Goal: Find specific page/section: Find specific page/section

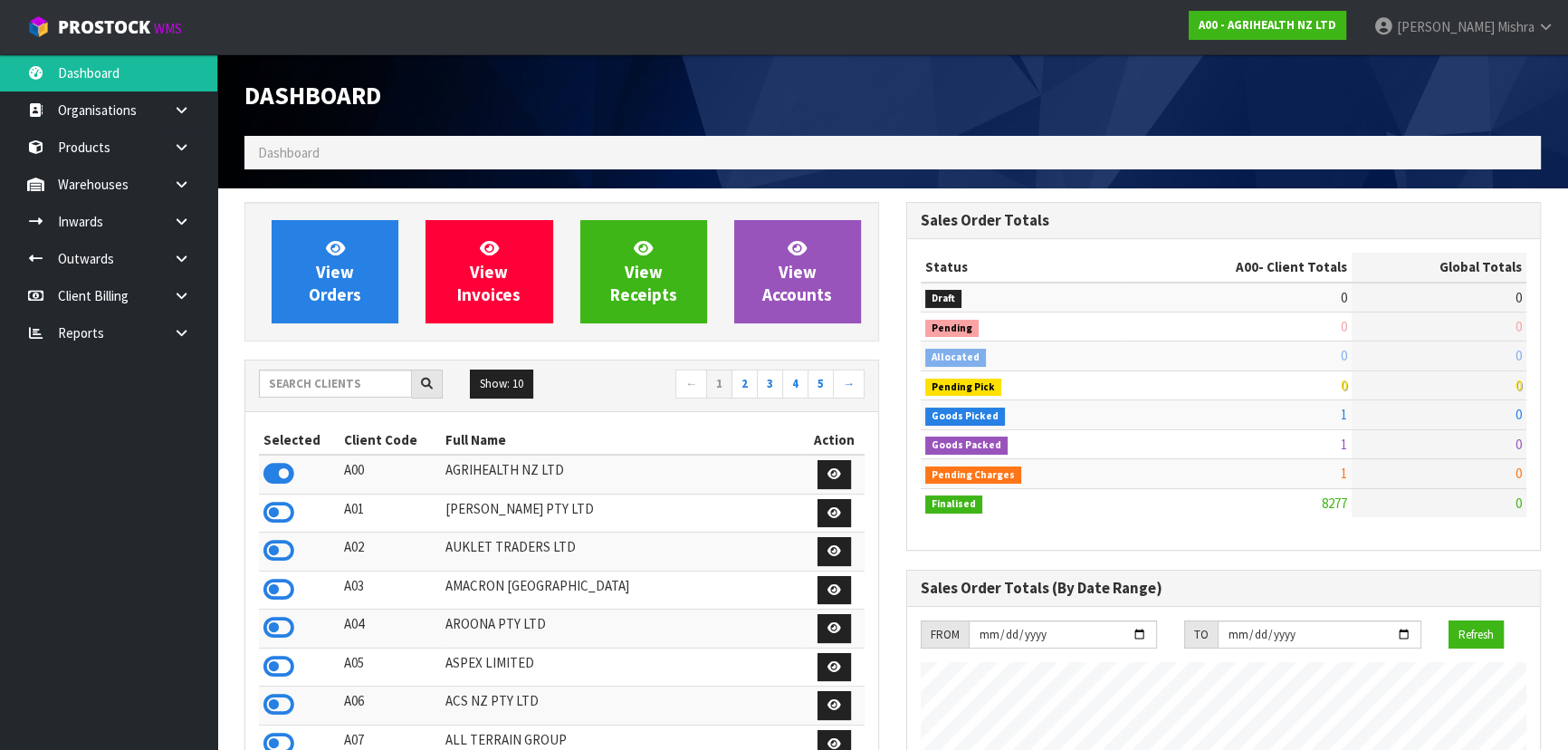
scroll to position [1369, 661]
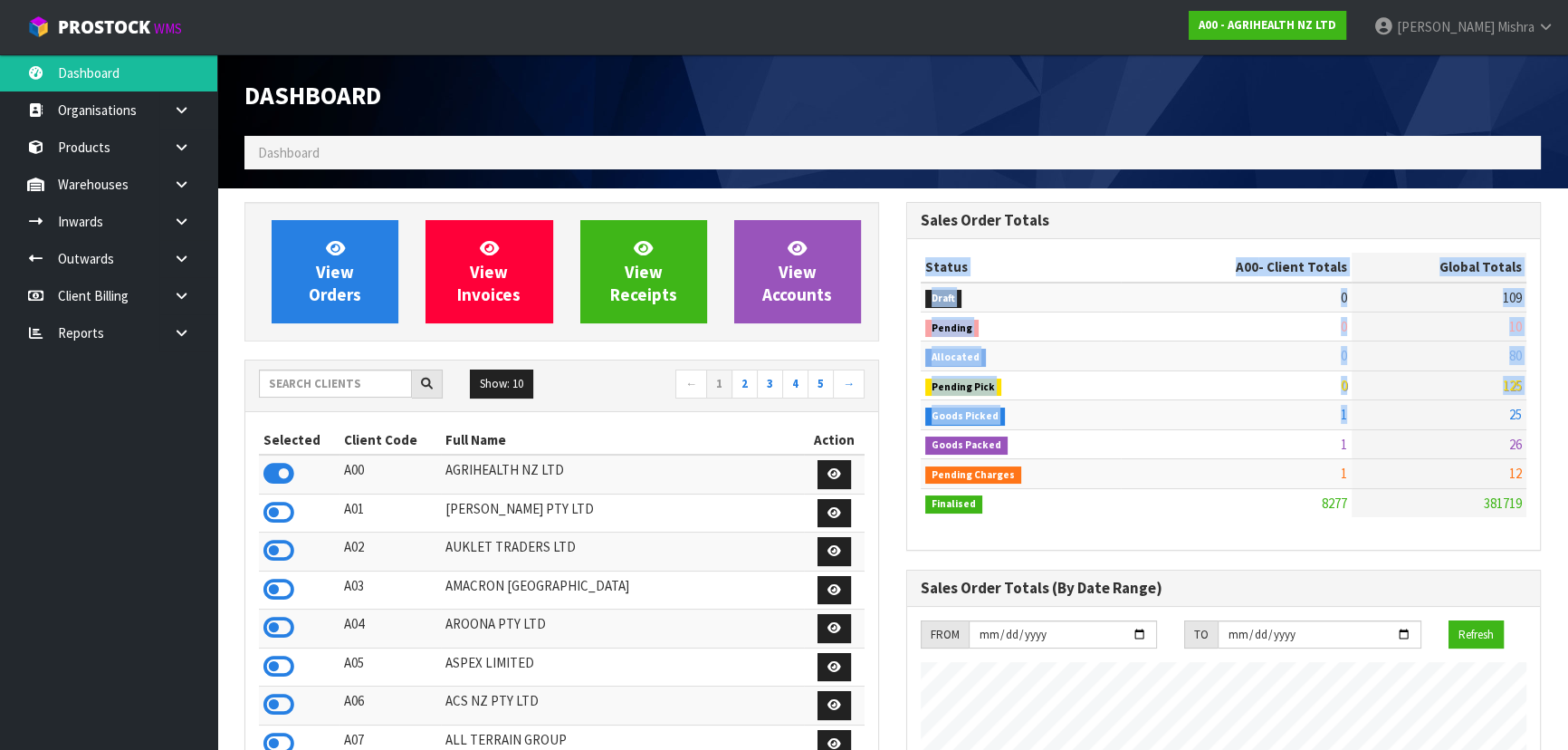
drag, startPoint x: 1534, startPoint y: 389, endPoint x: 1366, endPoint y: 401, distance: 168.4
click at [1366, 401] on div "Status A00 - Client Totals Global Totals Draft 0 109 Pending 0 10 Allocated 0 8…" at bounding box center [1223, 395] width 633 height 311
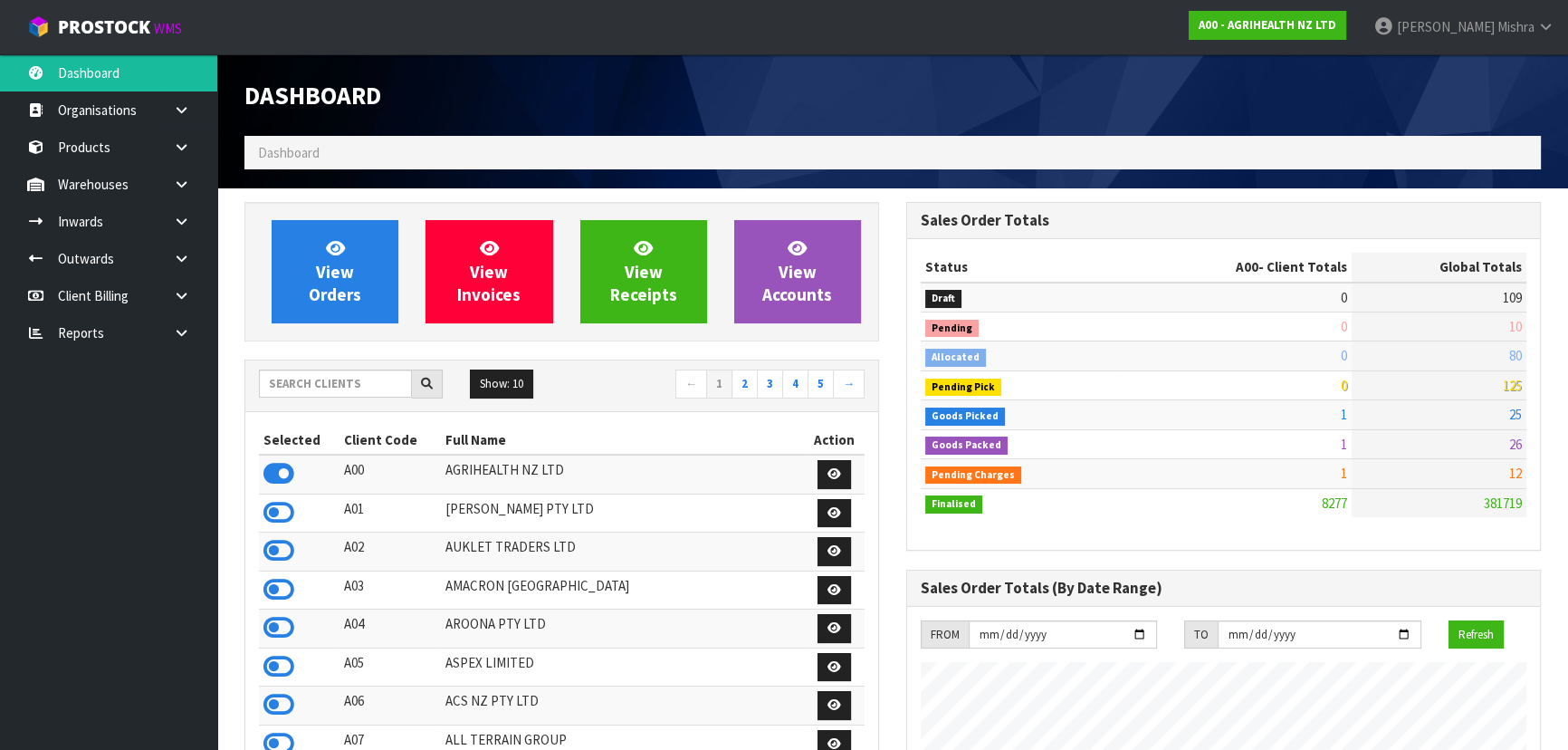
click at [1077, 576] on div "Sales Order Totals (By Date Range)" at bounding box center [1223, 588] width 633 height 36
click at [362, 386] on input "text" at bounding box center [335, 383] width 153 height 28
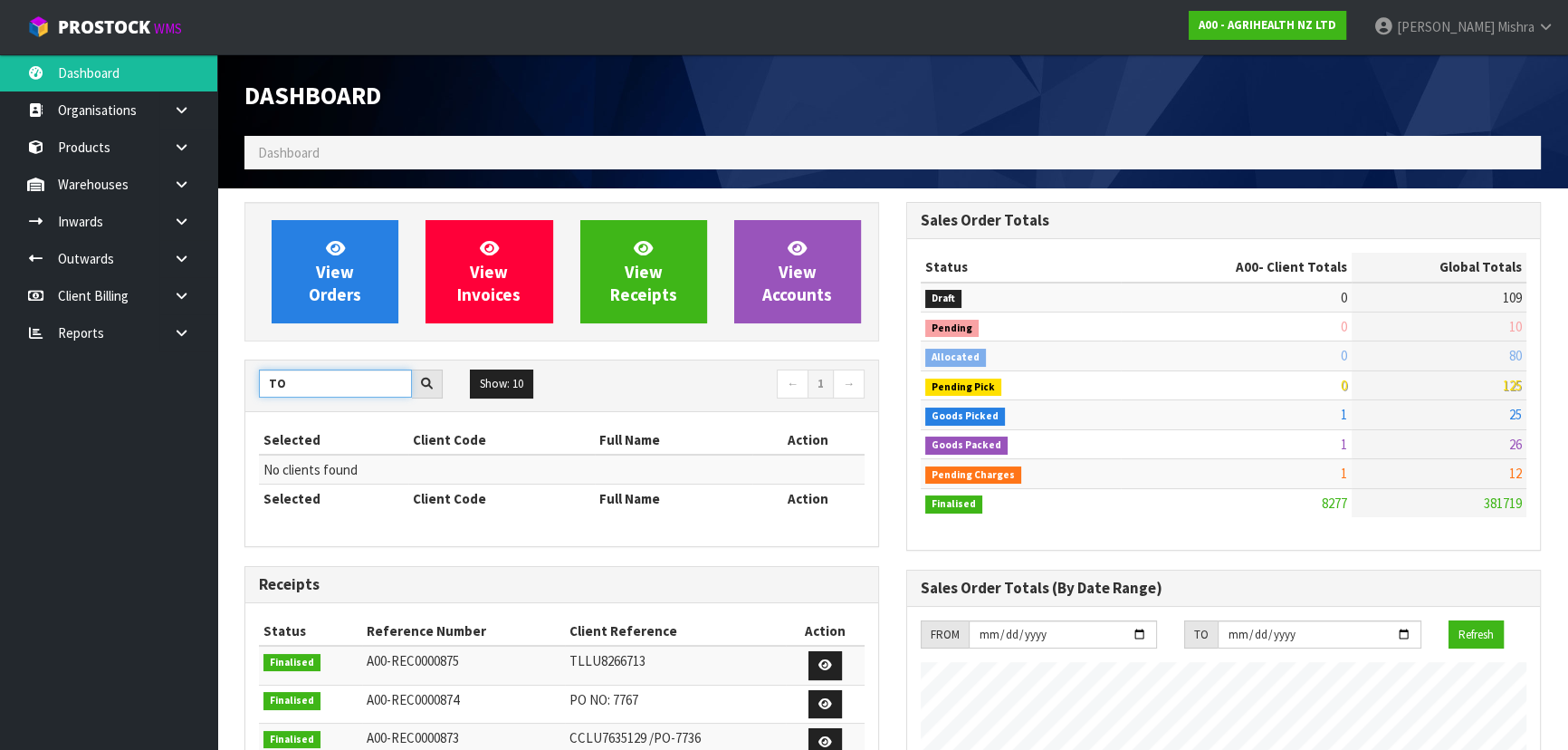
type input "T"
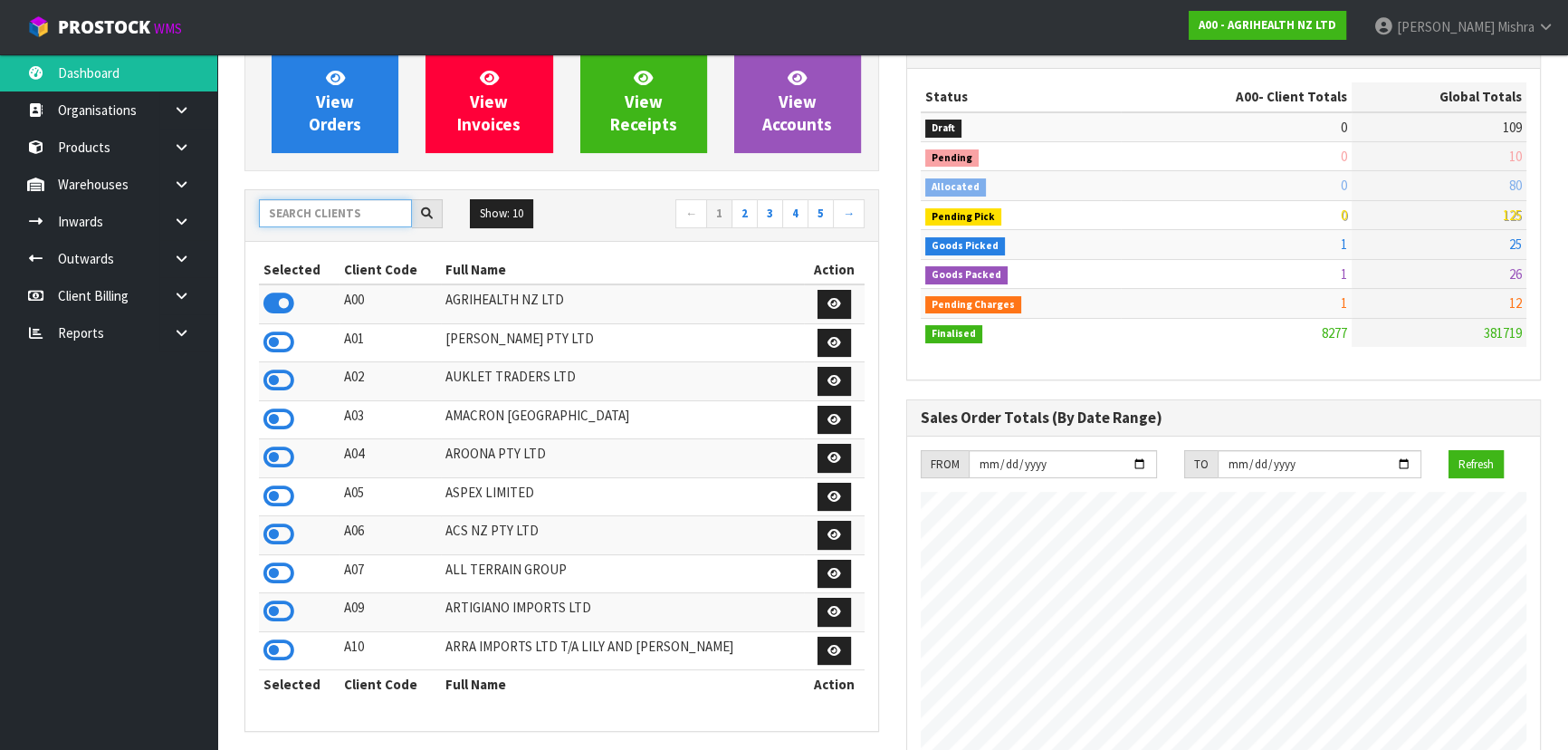
scroll to position [81, 0]
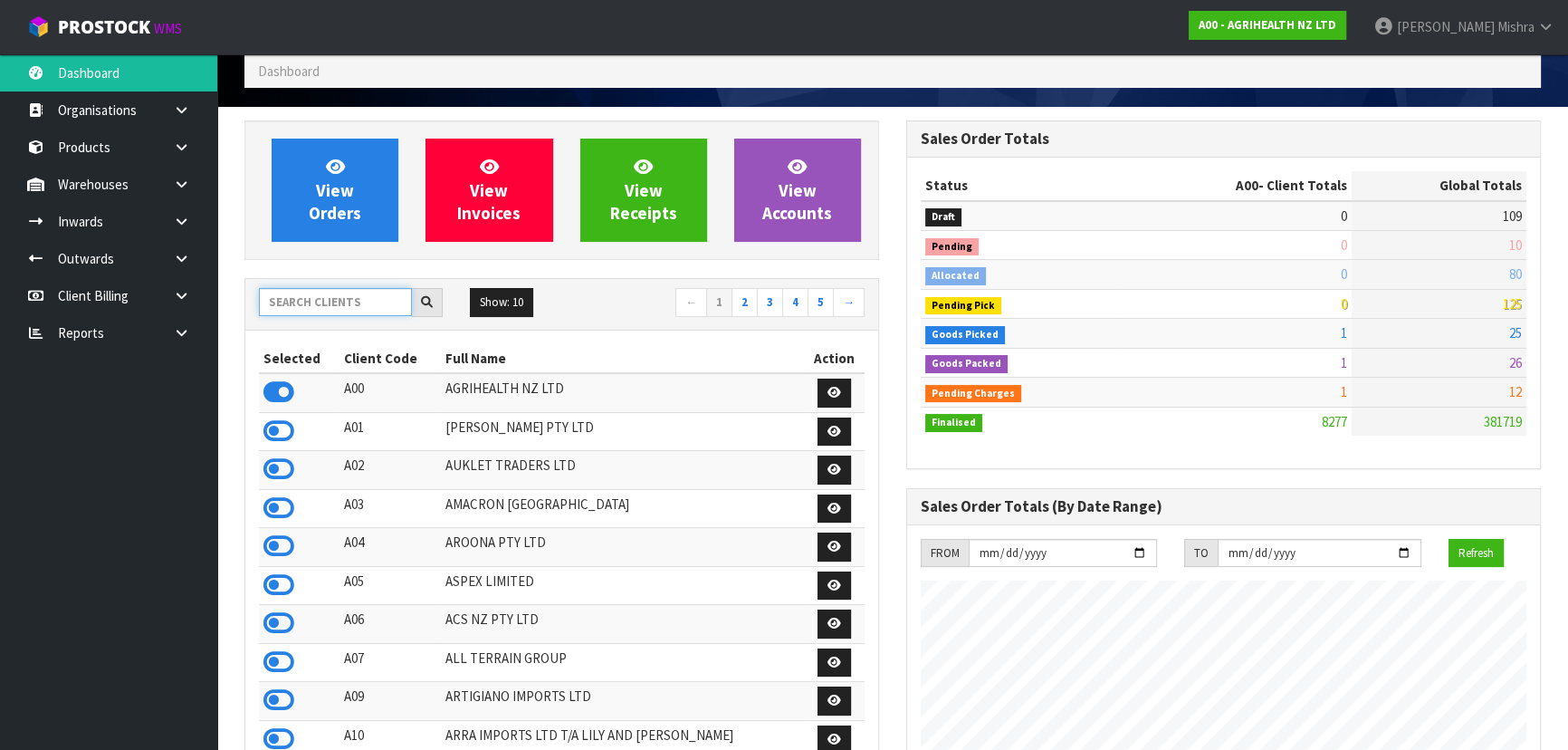
click at [276, 296] on input "text" at bounding box center [335, 302] width 153 height 28
click at [271, 493] on td at bounding box center [299, 509] width 81 height 39
click at [278, 512] on icon at bounding box center [279, 508] width 31 height 27
click at [344, 297] on input "text" at bounding box center [335, 302] width 153 height 28
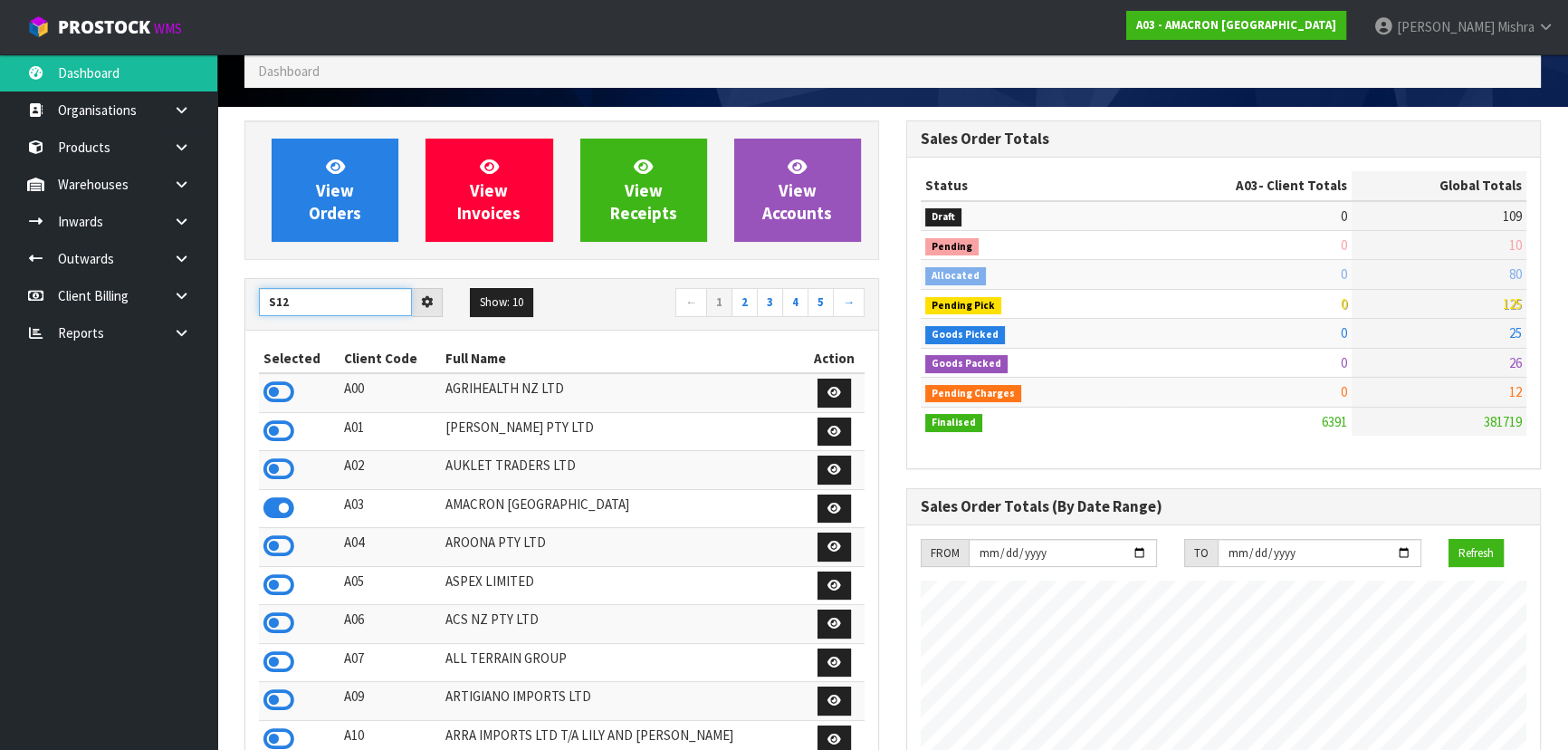
type input "S12"
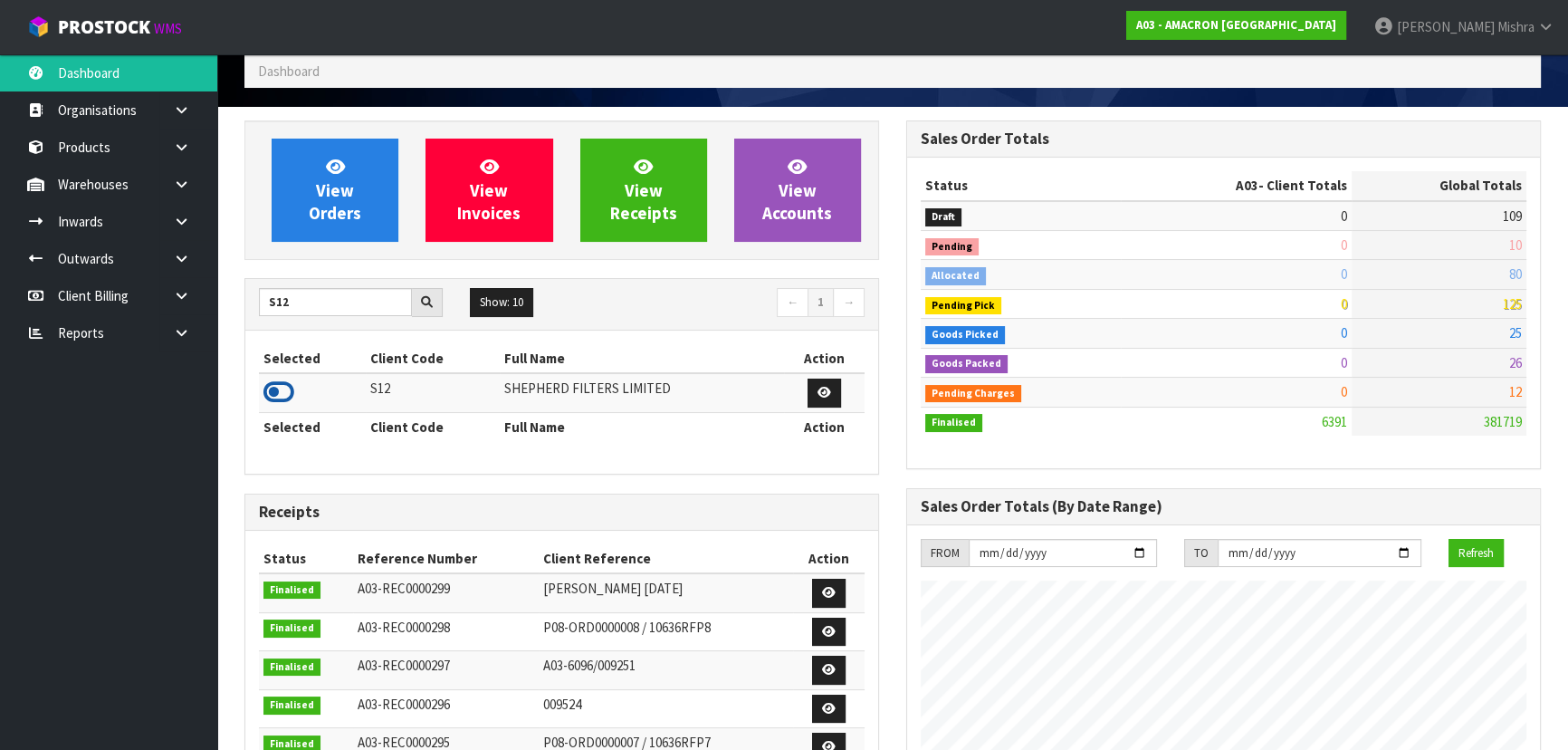
click at [284, 397] on icon at bounding box center [279, 392] width 31 height 27
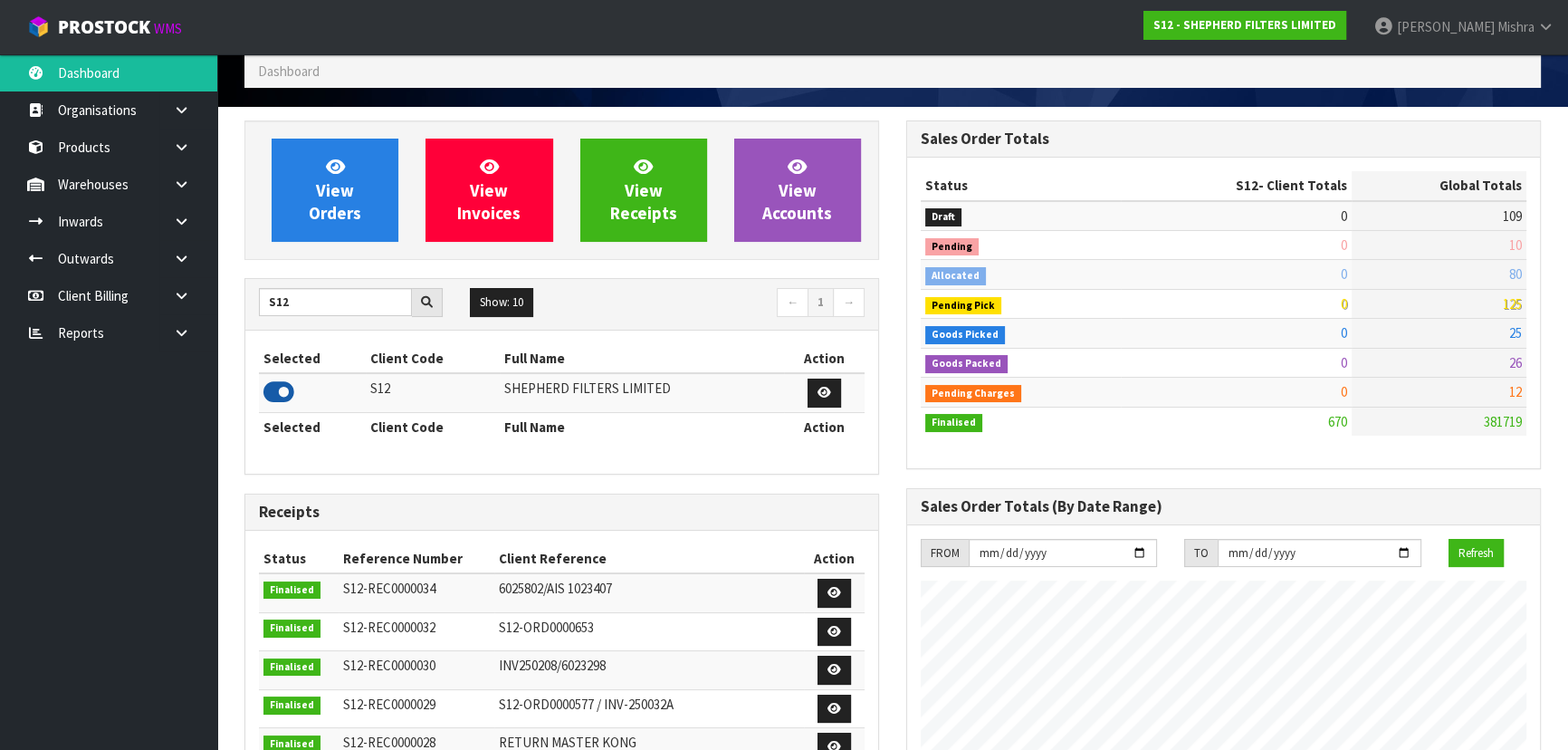
scroll to position [1271, 661]
drag, startPoint x: 272, startPoint y: 303, endPoint x: 216, endPoint y: 306, distance: 56.1
click at [217, 303] on body "Toggle navigation ProStock WMS S12 - SHEPHERD FILTERS LIMITED [PERSON_NAME] Log…" at bounding box center [784, 294] width 1568 height 750
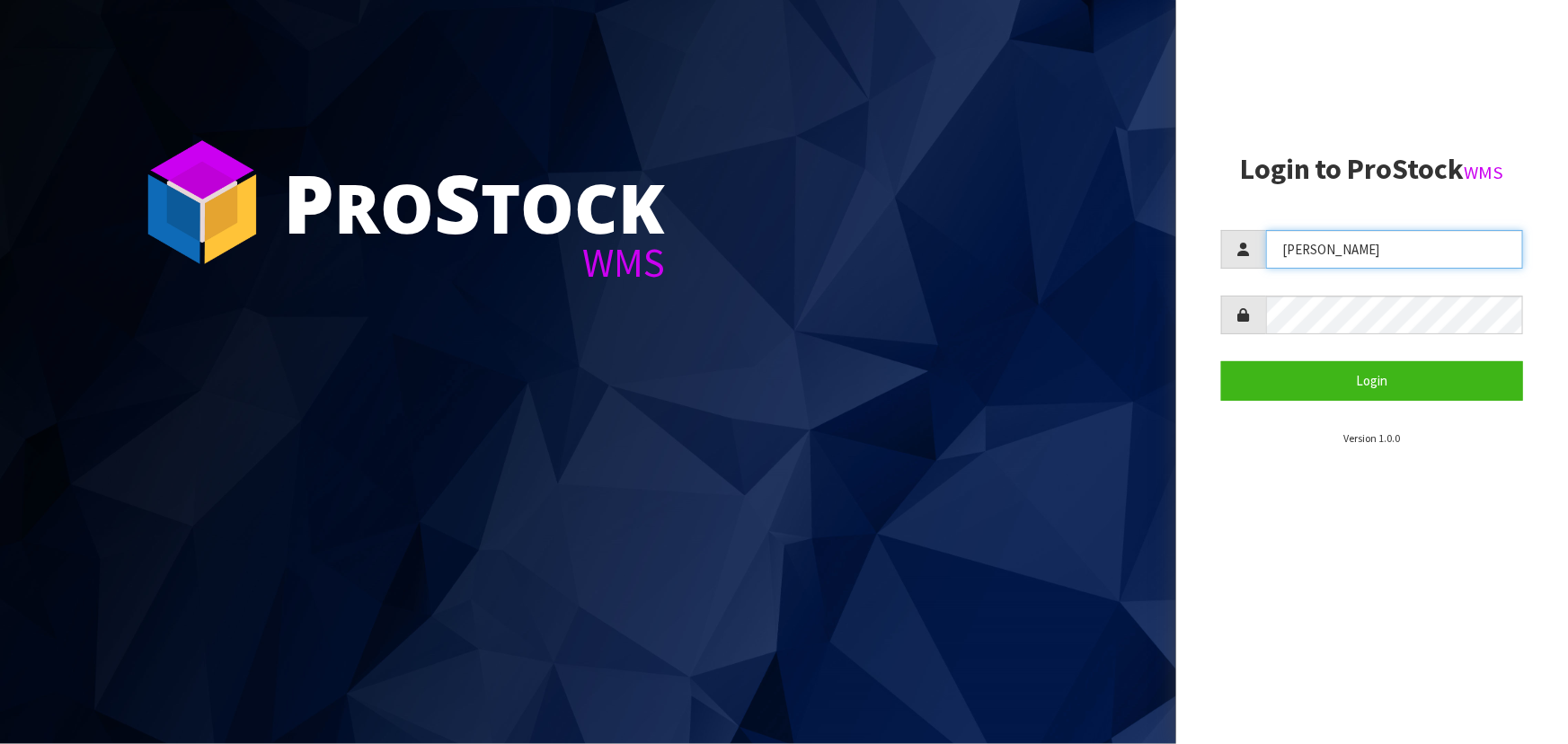
drag, startPoint x: 1346, startPoint y: 248, endPoint x: 1231, endPoint y: 172, distance: 137.8
click at [1228, 246] on div "[PERSON_NAME]" at bounding box center [1371, 249] width 301 height 39
type input "POLLY"
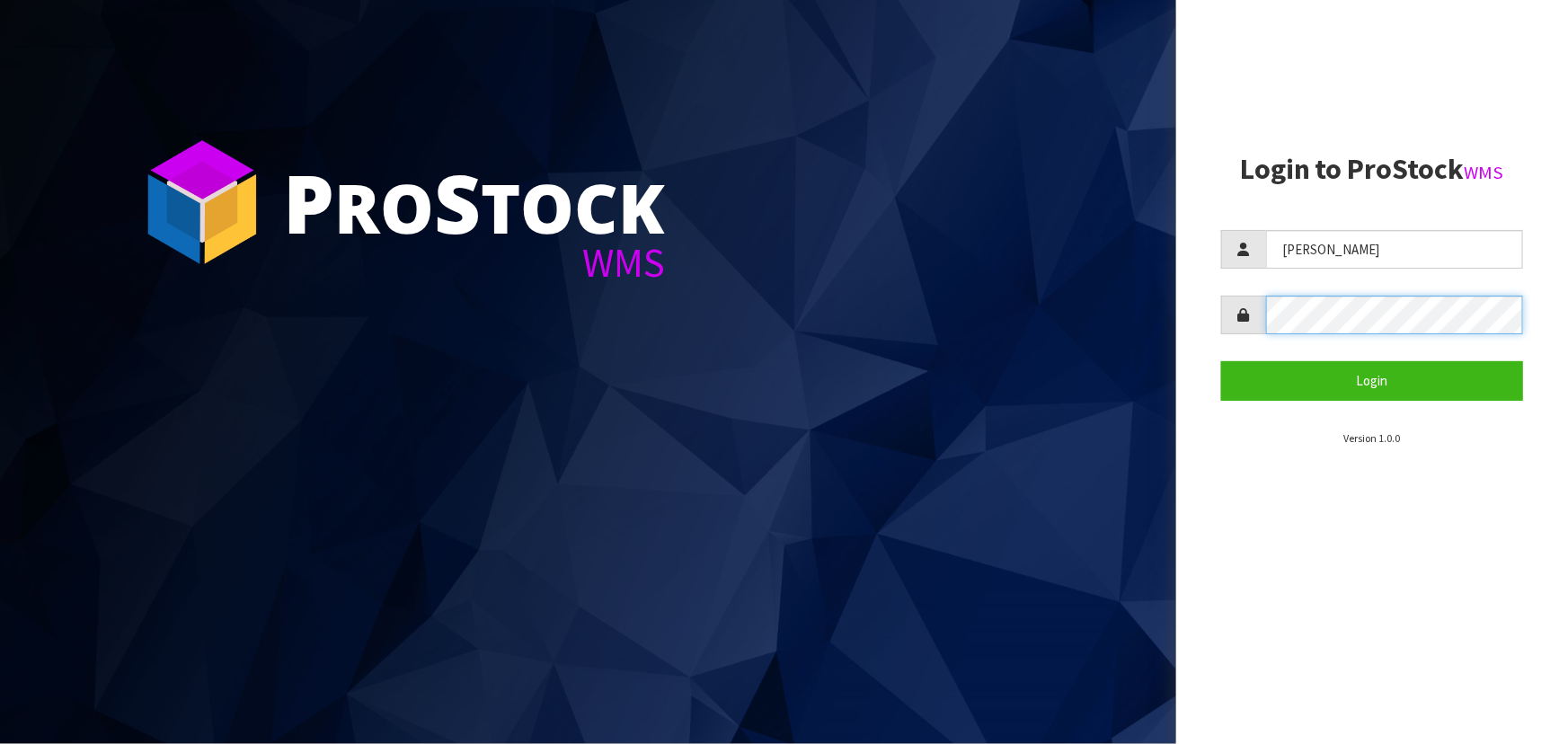
click at [1221, 361] on button "Login" at bounding box center [1371, 381] width 301 height 39
